Goal: Task Accomplishment & Management: Complete application form

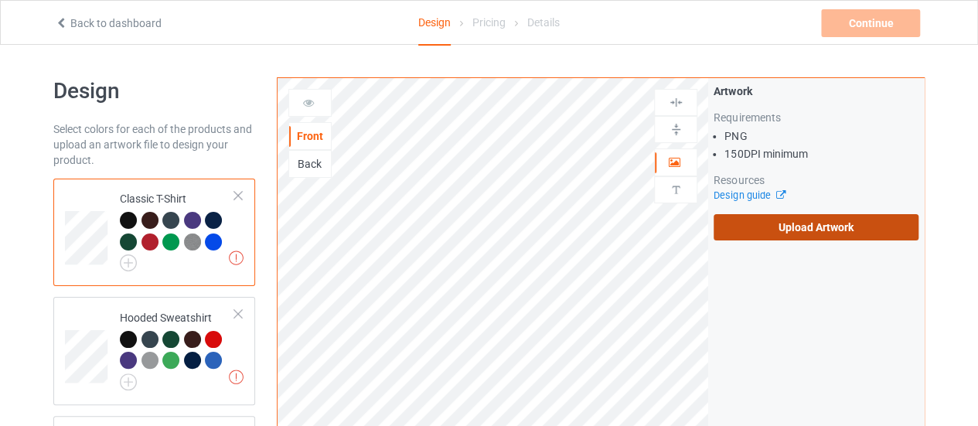
click at [832, 236] on label "Upload Artwork" at bounding box center [816, 227] width 205 height 26
click at [0, 0] on input "Upload Artwork" at bounding box center [0, 0] width 0 height 0
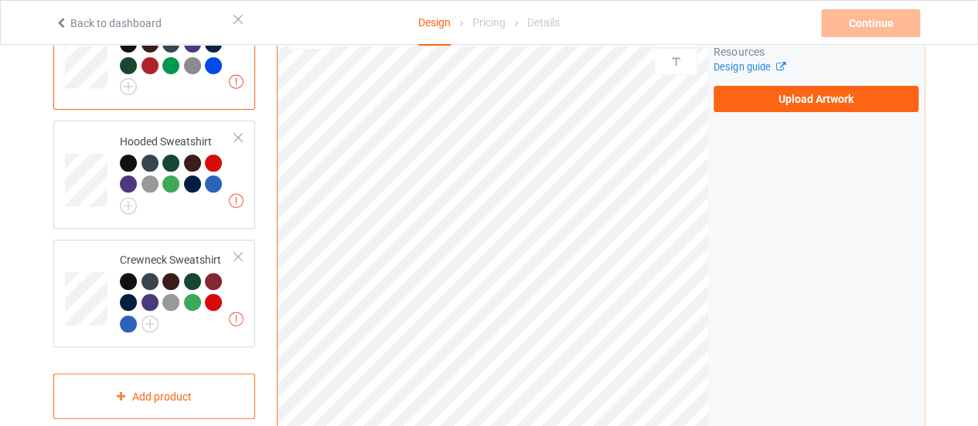
scroll to position [170, 0]
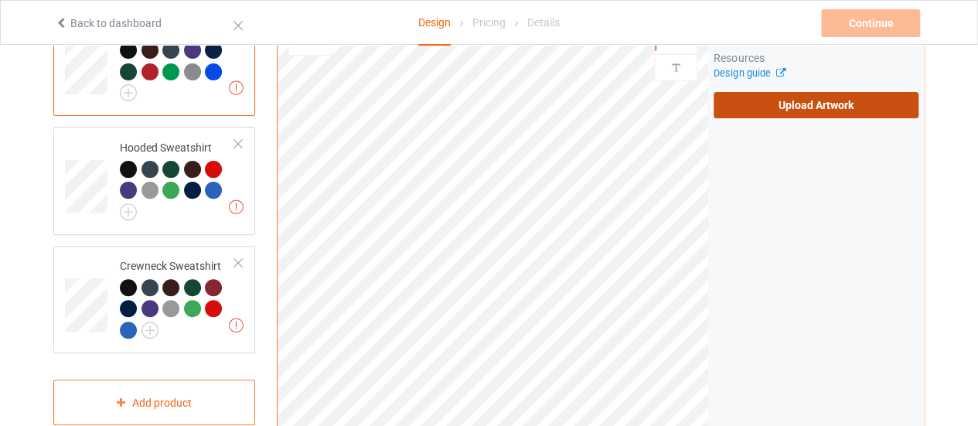
click at [767, 106] on label "Upload Artwork" at bounding box center [816, 105] width 205 height 26
click at [0, 0] on input "Upload Artwork" at bounding box center [0, 0] width 0 height 0
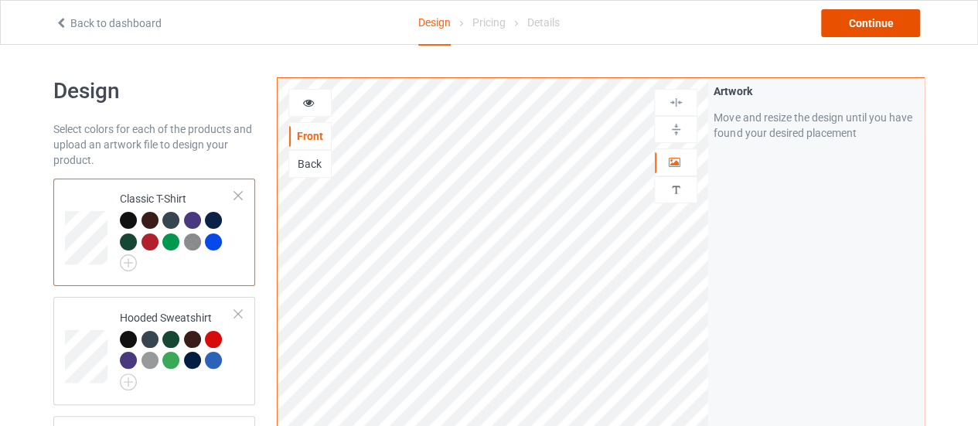
click at [854, 26] on div "Continue" at bounding box center [870, 23] width 99 height 28
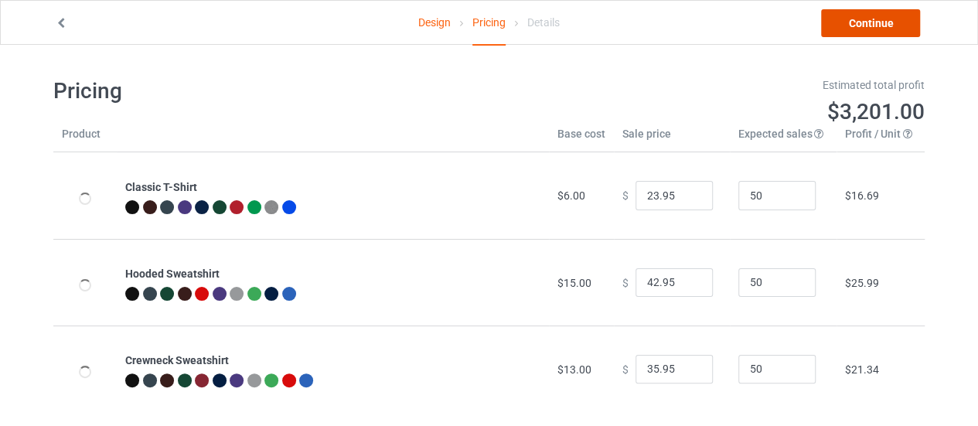
click at [854, 26] on link "Continue" at bounding box center [870, 23] width 99 height 28
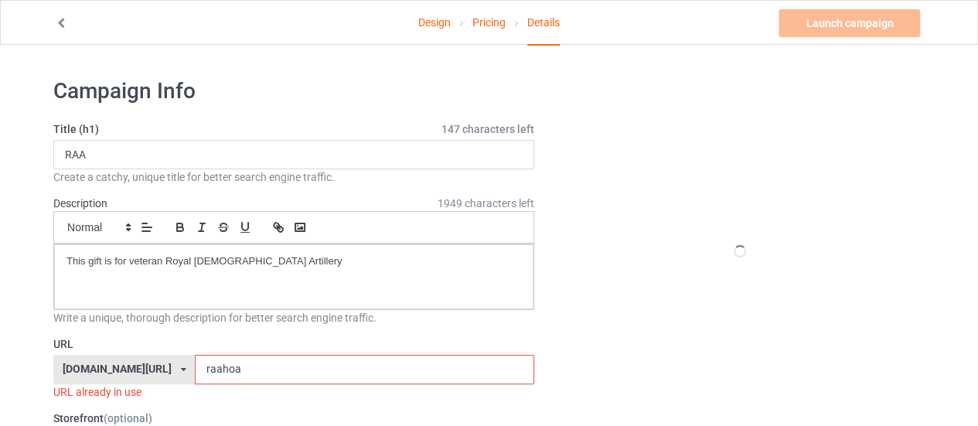
click at [204, 370] on input "raahoa" at bounding box center [364, 369] width 339 height 29
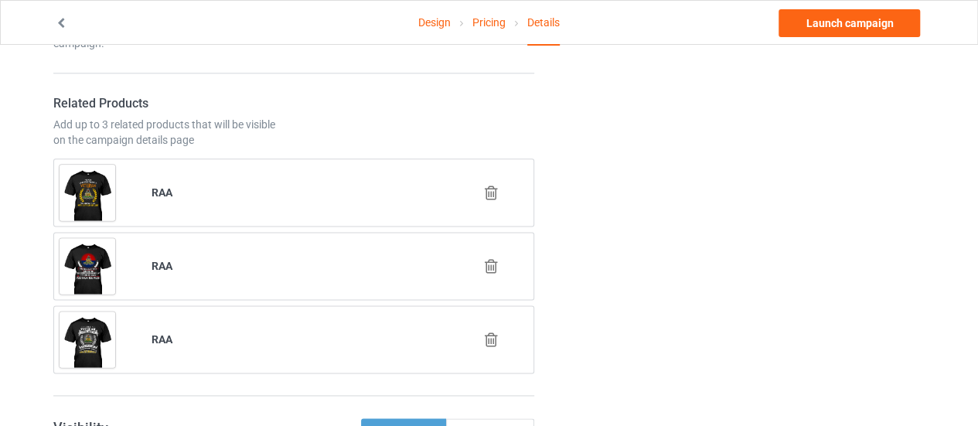
scroll to position [899, 0]
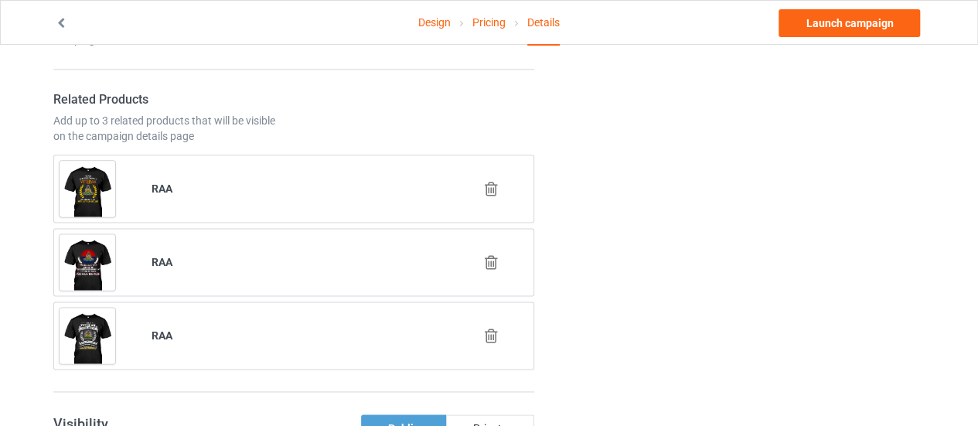
type input "raachoose"
click at [494, 258] on icon at bounding box center [491, 262] width 19 height 16
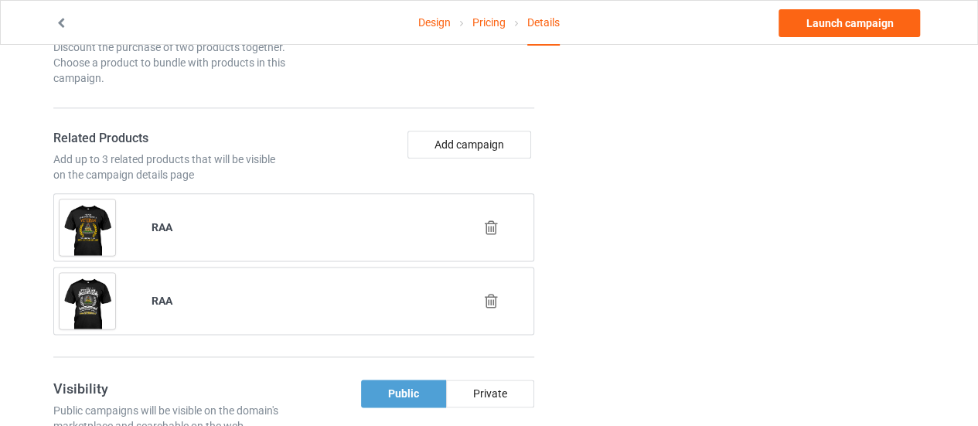
scroll to position [859, 0]
click at [464, 148] on button "Add campaign" at bounding box center [470, 146] width 124 height 28
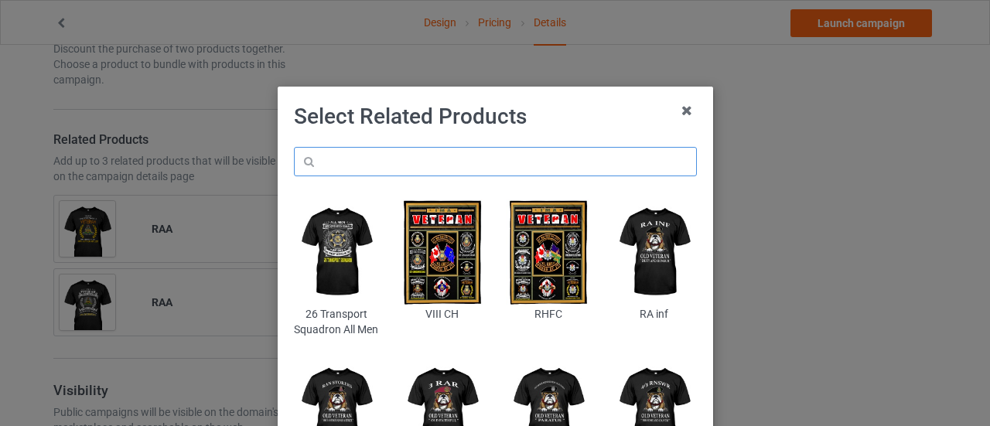
click at [412, 168] on input "text" at bounding box center [495, 161] width 403 height 29
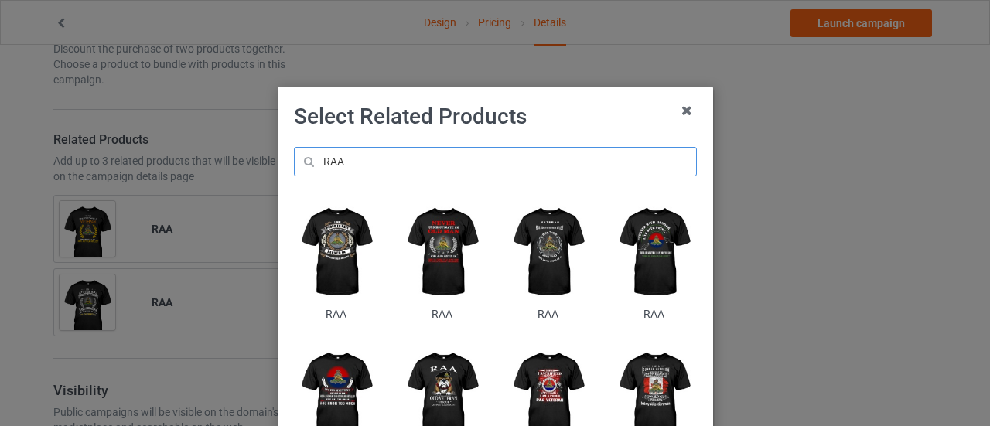
type input "RAA"
click at [325, 250] on img at bounding box center [336, 252] width 84 height 105
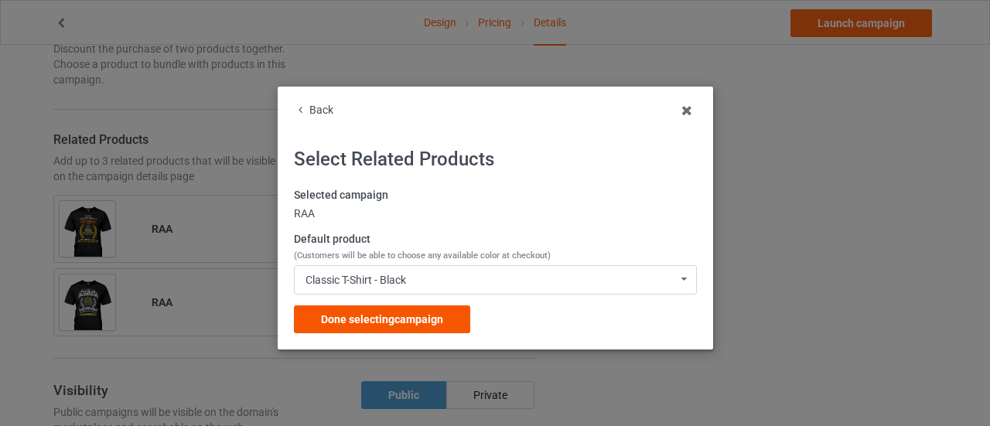
click at [365, 326] on span "Done selecting campaign" at bounding box center [382, 319] width 122 height 12
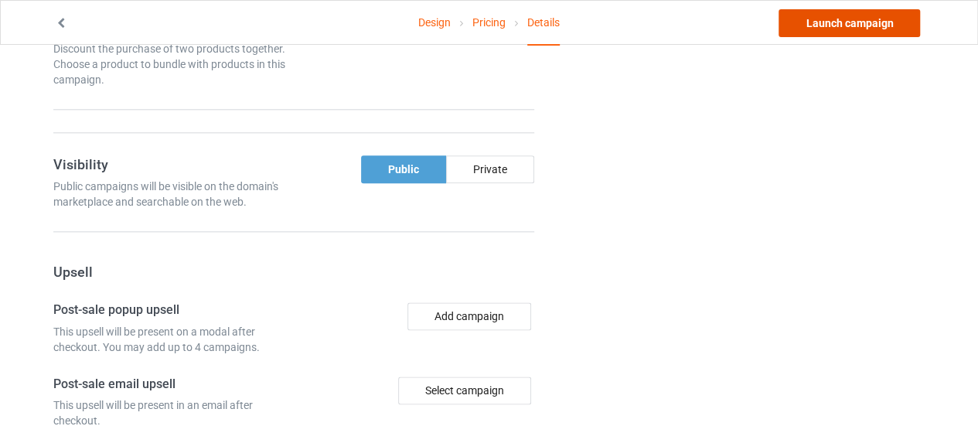
click at [835, 23] on link "Launch campaign" at bounding box center [850, 23] width 142 height 28
